Goal: Information Seeking & Learning: Learn about a topic

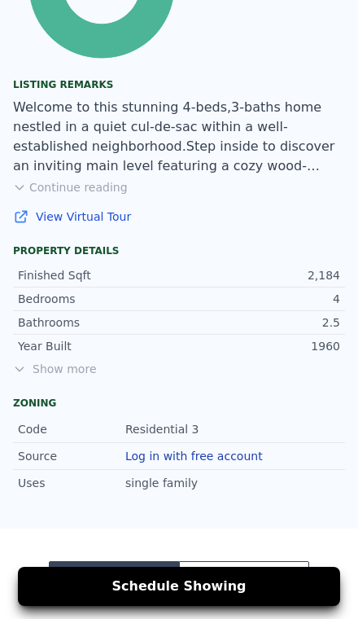
scroll to position [965, 0]
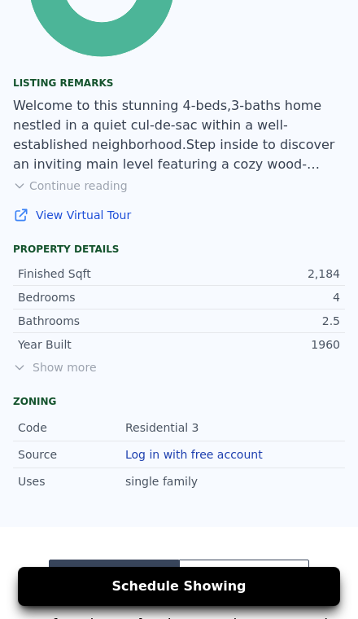
click at [50, 373] on span "Show more" at bounding box center [179, 367] width 332 height 16
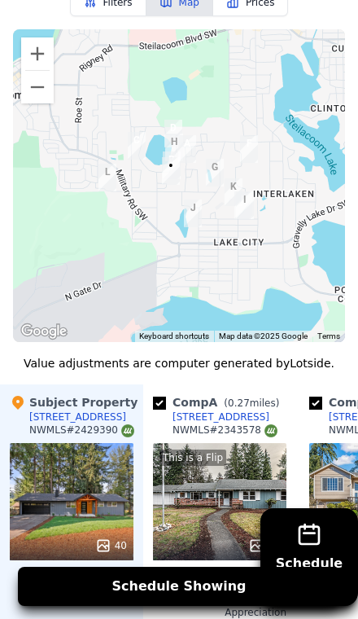
scroll to position [2042, 0]
click at [21, 56] on button "Zoom in" at bounding box center [37, 53] width 33 height 33
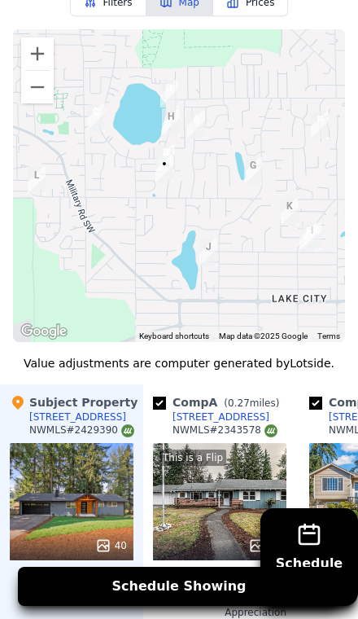
click at [24, 60] on button "Zoom in" at bounding box center [37, 53] width 33 height 33
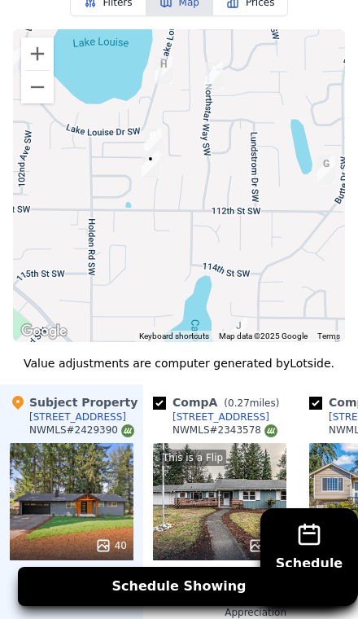
click at [30, 59] on button "Zoom in" at bounding box center [37, 53] width 33 height 33
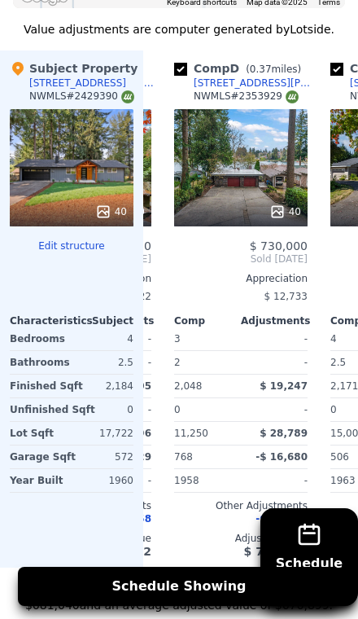
scroll to position [2372, 0]
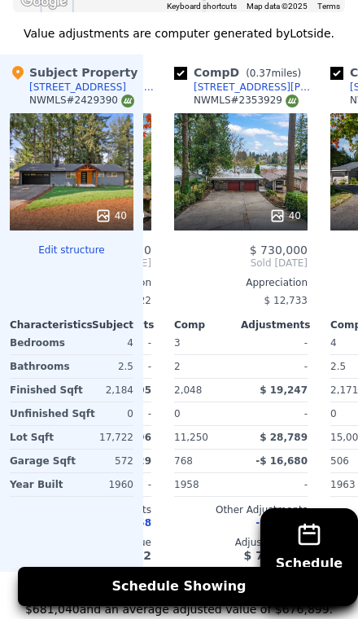
click at [218, 191] on div "40" at bounding box center [241, 171] width 134 height 117
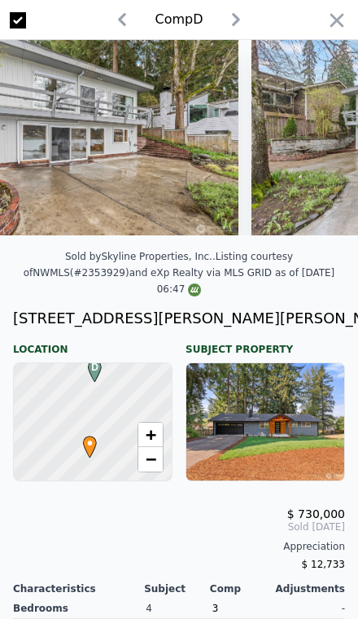
click at [93, 278] on div "Listing courtesy of NWMLS (#2353929) and eXp Realty via MLS GRID as of 10/02/20…" at bounding box center [180, 273] width 312 height 44
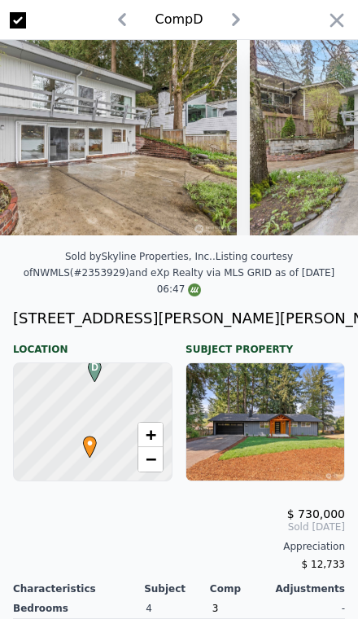
scroll to position [0, 9139]
click at [119, 251] on div "Sold by Skyline Properties, Inc. ." at bounding box center [140, 256] width 151 height 11
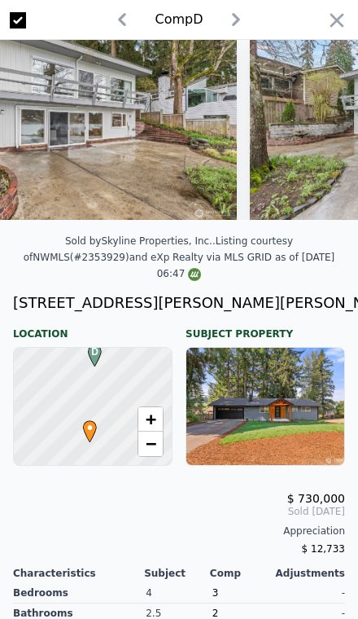
scroll to position [15, 0]
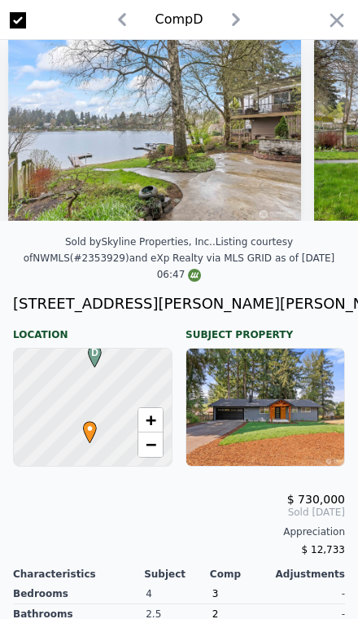
click at [96, 219] on img at bounding box center [154, 123] width 293 height 196
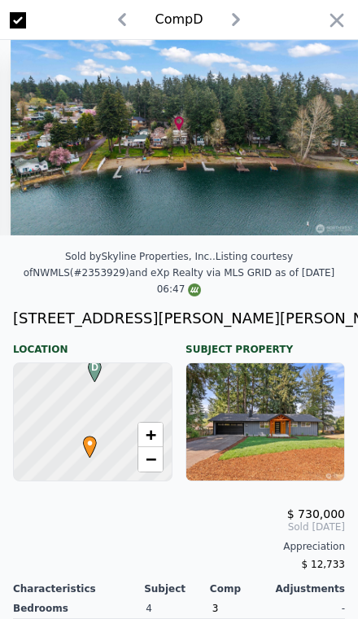
scroll to position [0, 12300]
click at [326, 21] on icon "button" at bounding box center [337, 20] width 23 height 23
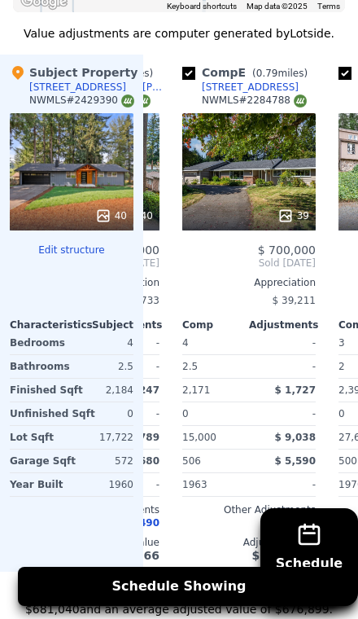
scroll to position [0, 598]
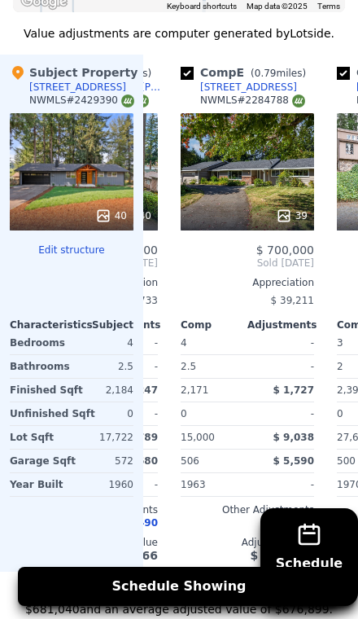
click at [231, 156] on div "39" at bounding box center [248, 171] width 134 height 117
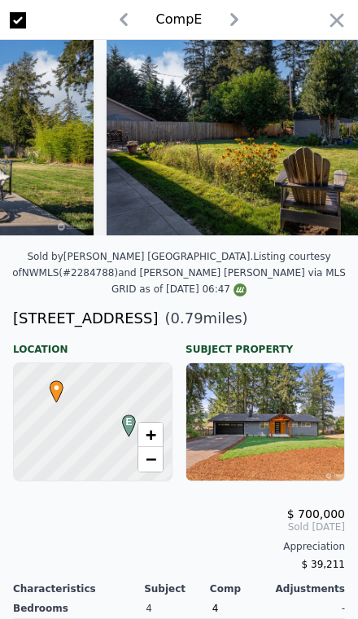
click at [353, 11] on div "Comp E" at bounding box center [179, 20] width 358 height 40
click at [345, 10] on icon "button" at bounding box center [337, 20] width 23 height 23
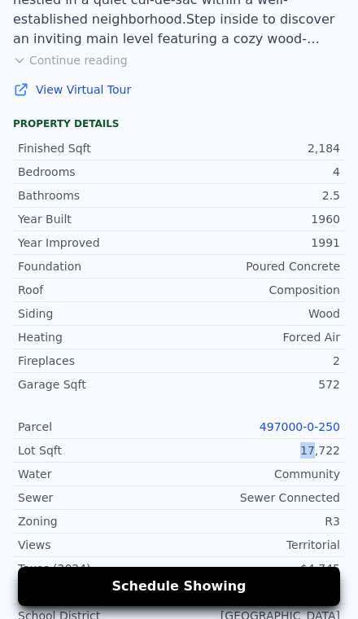
scroll to position [1090, 0]
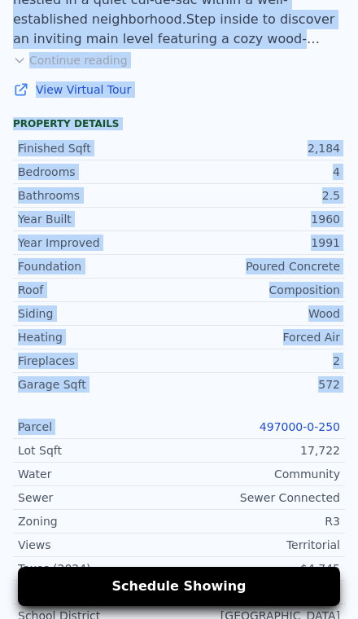
click at [156, 512] on div "Zoning R3" at bounding box center [179, 522] width 332 height 24
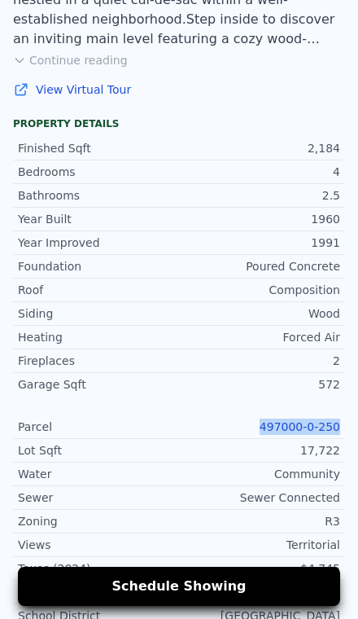
copy link "497000-0-250"
click at [187, 481] on div "Water Community" at bounding box center [179, 475] width 332 height 24
click at [294, 426] on link "497000-0-250" at bounding box center [300, 426] width 81 height 13
